Goal: Task Accomplishment & Management: Manage account settings

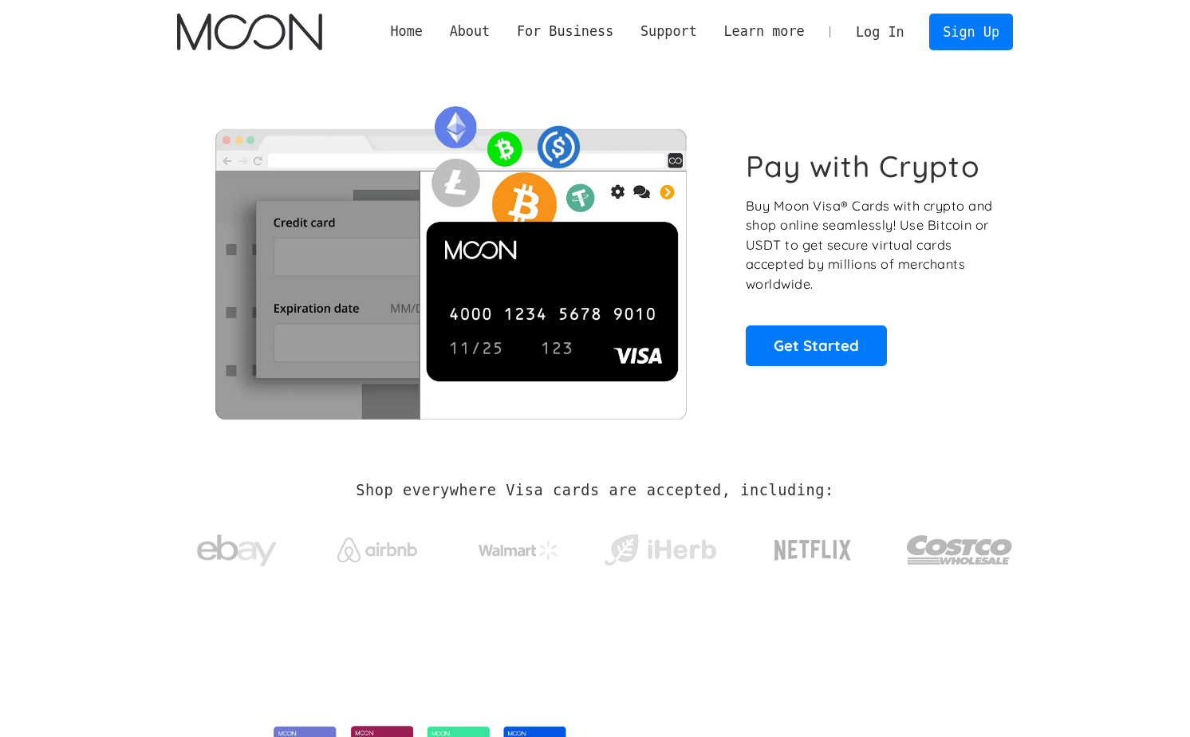
click at [882, 25] on link "Log In" at bounding box center [879, 31] width 75 height 35
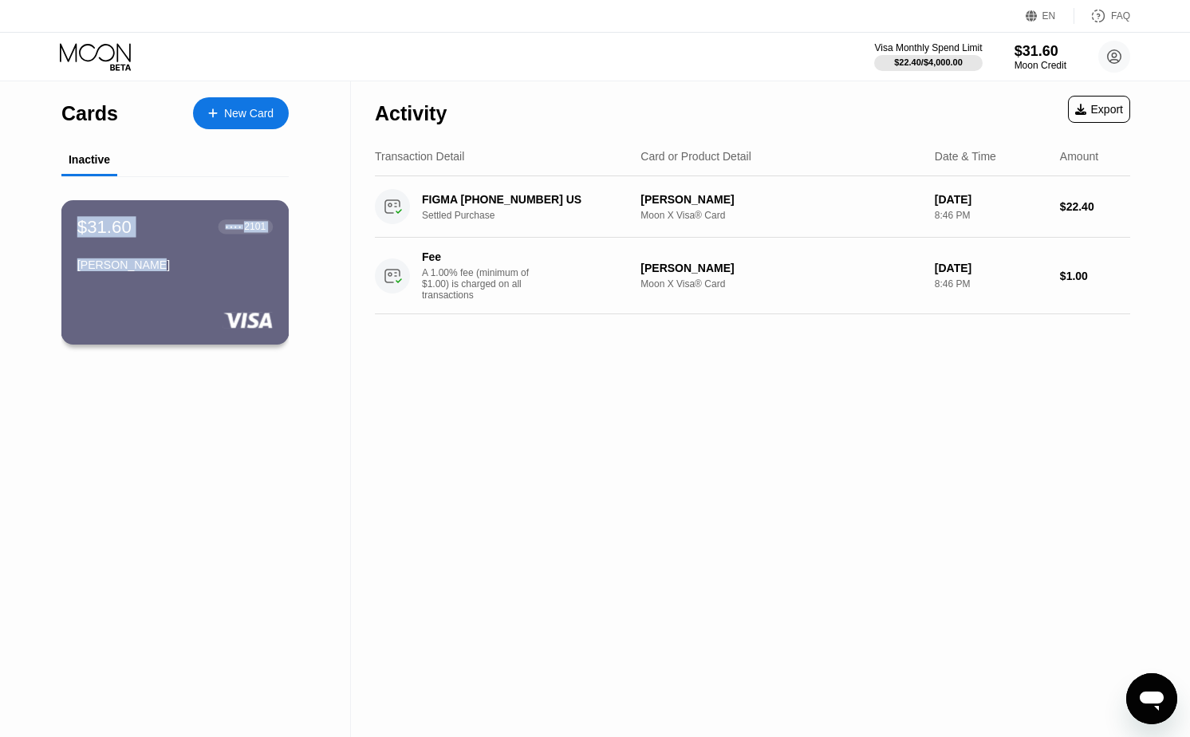
drag, startPoint x: 150, startPoint y: 260, endPoint x: -8, endPoint y: 209, distance: 166.0
click at [0, 209] on html "EN Language Select an item Save FAQ Visa Monthly Spend Limit $22.40 / $4,000.00…" at bounding box center [595, 368] width 1190 height 737
